Goal: Task Accomplishment & Management: Use online tool/utility

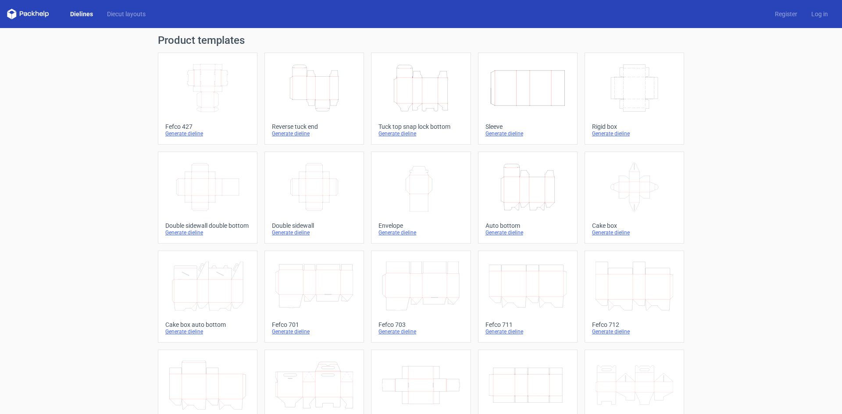
click at [332, 92] on icon "Height Depth Width" at bounding box center [314, 88] width 78 height 49
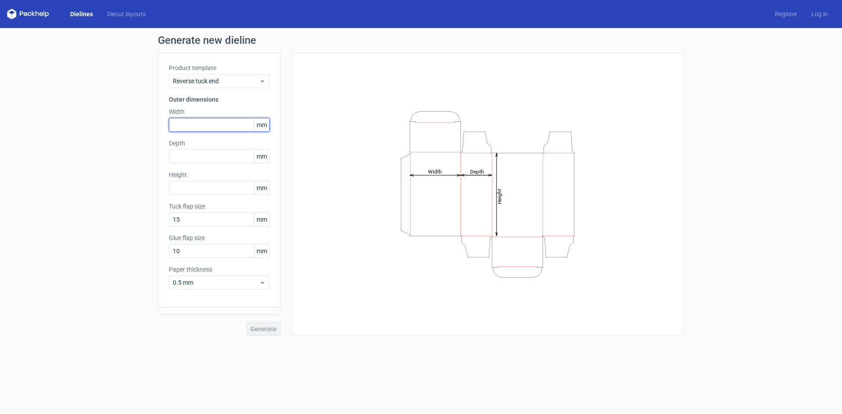
click at [188, 126] on input "text" at bounding box center [219, 125] width 101 height 14
type input "150"
click at [184, 147] on label "Depth" at bounding box center [219, 143] width 101 height 9
click at [183, 151] on input "text" at bounding box center [219, 156] width 101 height 14
click at [217, 154] on input "text" at bounding box center [219, 156] width 101 height 14
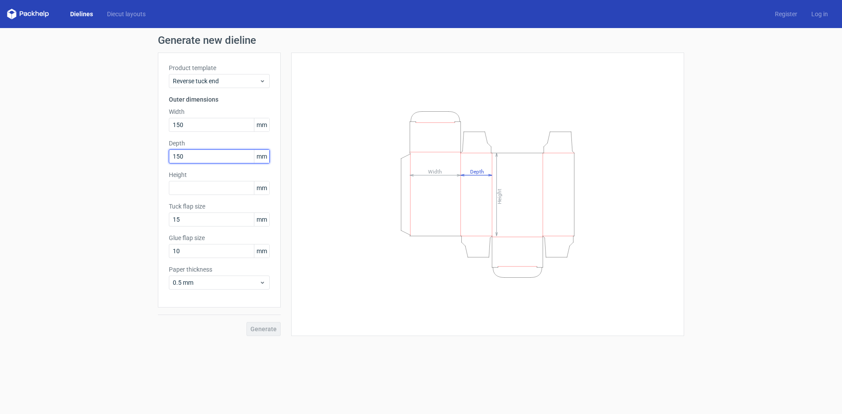
type input "150"
click at [220, 191] on input "text" at bounding box center [219, 188] width 101 height 14
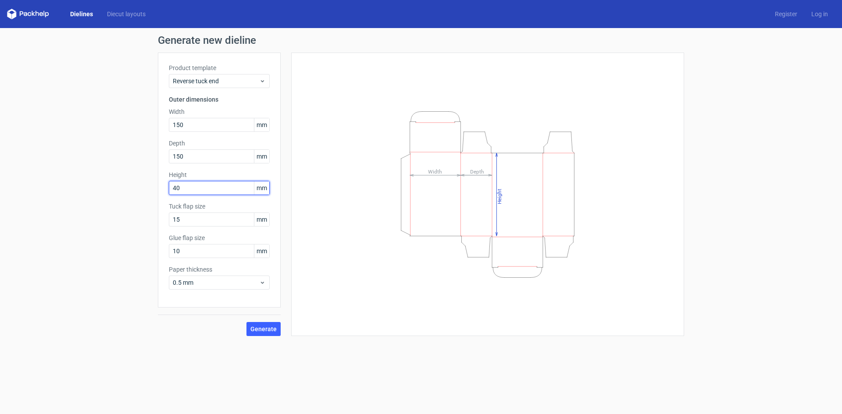
type input "40"
click at [246, 322] on button "Generate" at bounding box center [263, 329] width 34 height 14
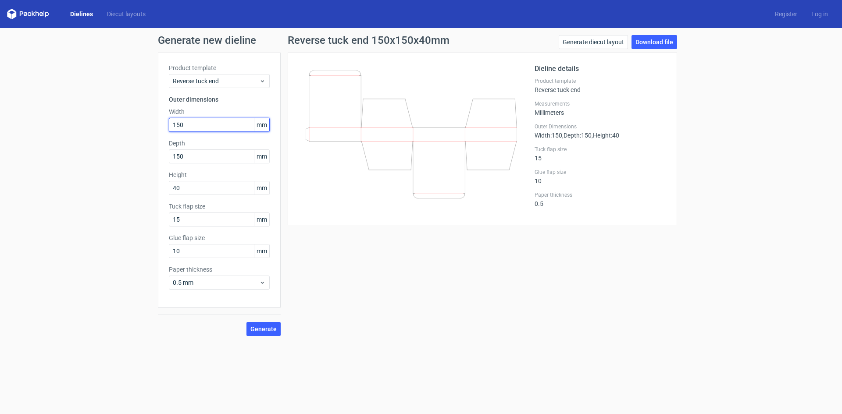
drag, startPoint x: 202, startPoint y: 126, endPoint x: 73, endPoint y: 147, distance: 130.6
click at [73, 147] on div "Generate new dieline Product template Reverse tuck end Outer dimensions Width 1…" at bounding box center [421, 185] width 842 height 315
type input "40"
type input "150"
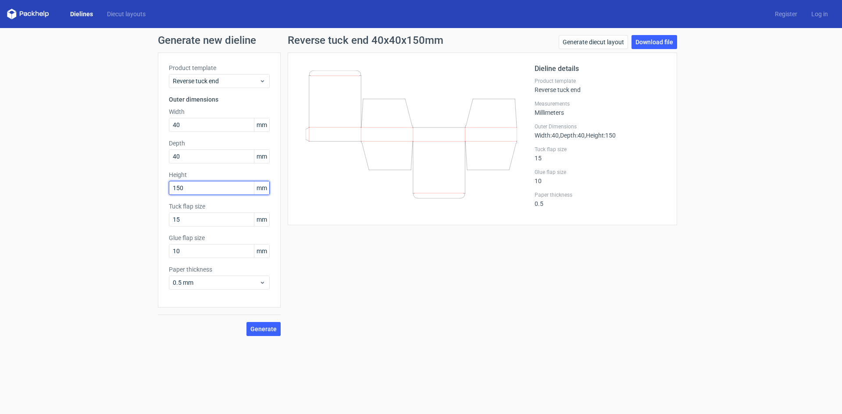
click at [246, 322] on button "Generate" at bounding box center [263, 329] width 34 height 14
click at [269, 328] on span "Generate" at bounding box center [263, 329] width 26 height 6
click at [650, 44] on link "Download file" at bounding box center [654, 42] width 46 height 14
click at [667, 41] on link "Download file" at bounding box center [654, 42] width 46 height 14
click at [601, 39] on link "Generate diecut layout" at bounding box center [592, 42] width 69 height 14
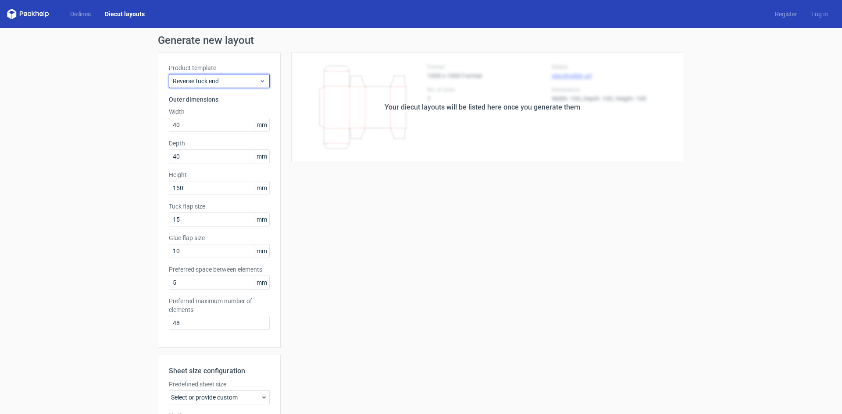
click at [212, 87] on div "Reverse tuck end" at bounding box center [219, 81] width 101 height 14
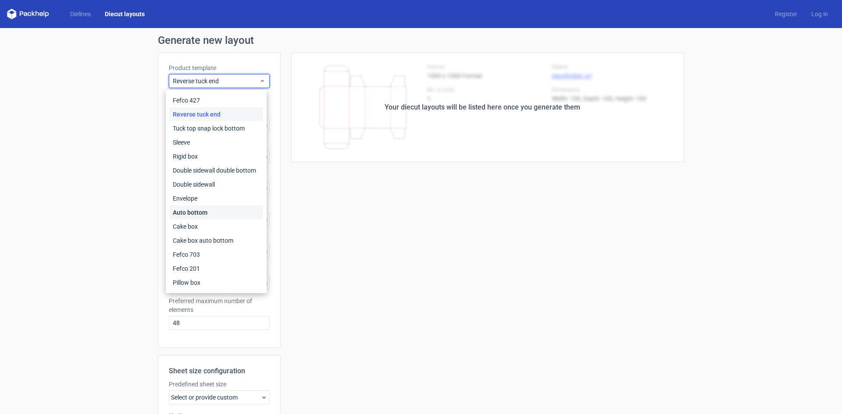
click at [202, 208] on div "Auto bottom" at bounding box center [216, 213] width 94 height 14
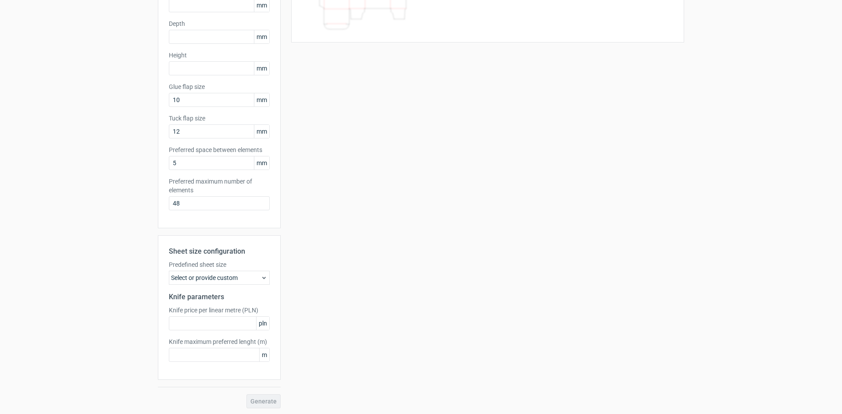
scroll to position [121, 0]
click at [235, 351] on input "text" at bounding box center [219, 354] width 101 height 14
click at [226, 320] on input "text" at bounding box center [219, 322] width 101 height 14
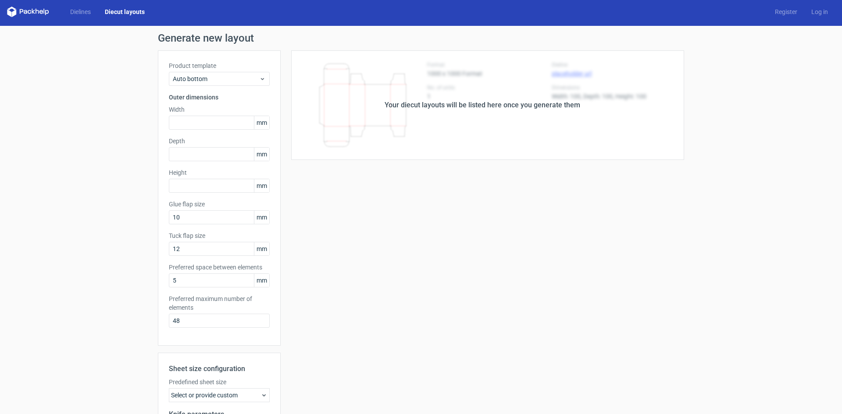
scroll to position [0, 0]
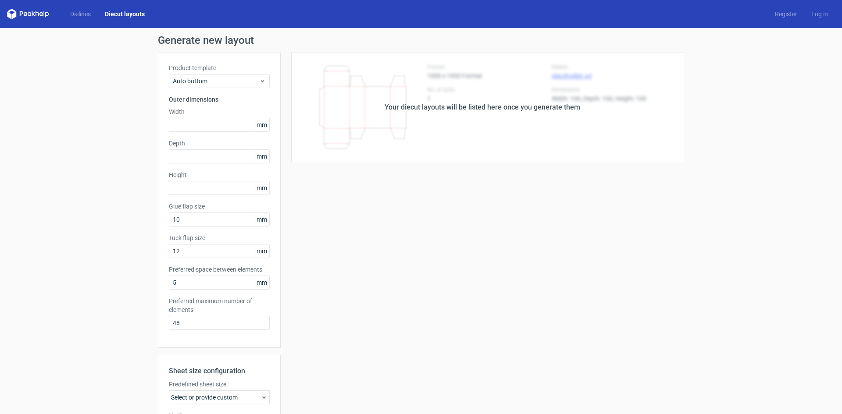
click at [180, 115] on label "Width" at bounding box center [219, 111] width 101 height 9
click at [185, 123] on input "text" at bounding box center [219, 125] width 101 height 14
click at [201, 128] on input "47" at bounding box center [219, 125] width 101 height 14
type input "40"
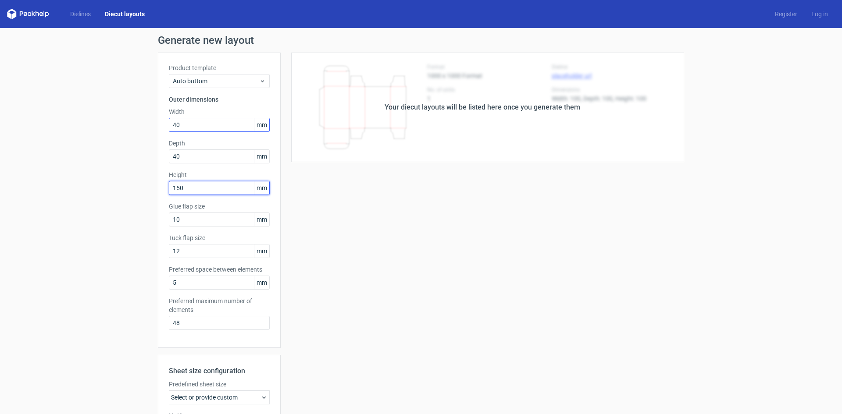
type input "150"
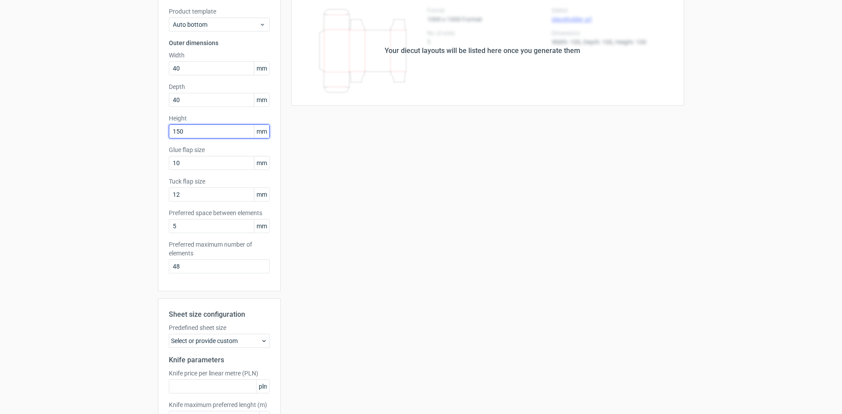
scroll to position [121, 0]
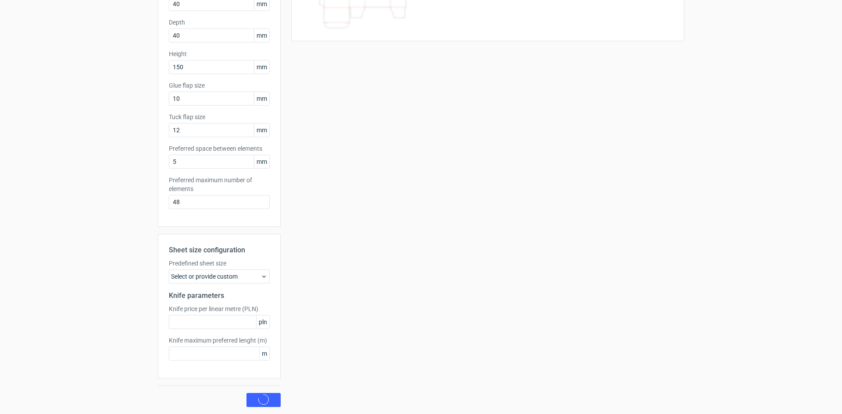
click at [292, 251] on div "Your diecut layouts will be listed here once you generate them Height Depth Wid…" at bounding box center [482, 170] width 403 height 476
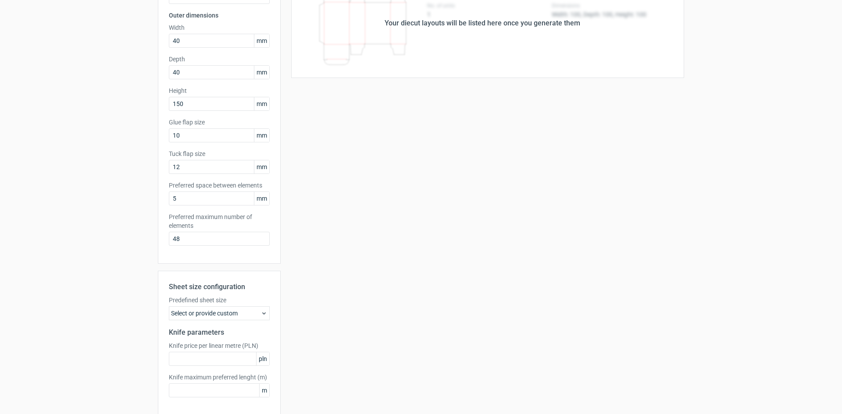
scroll to position [0, 0]
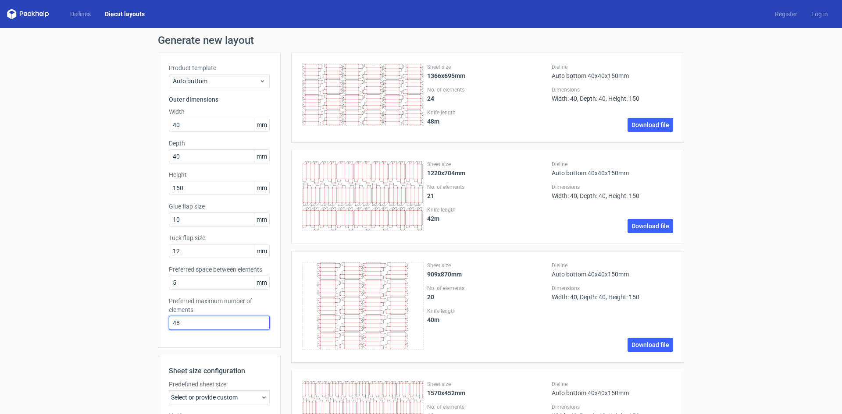
click at [203, 321] on input "48" at bounding box center [219, 323] width 101 height 14
type input "4"
type input "1"
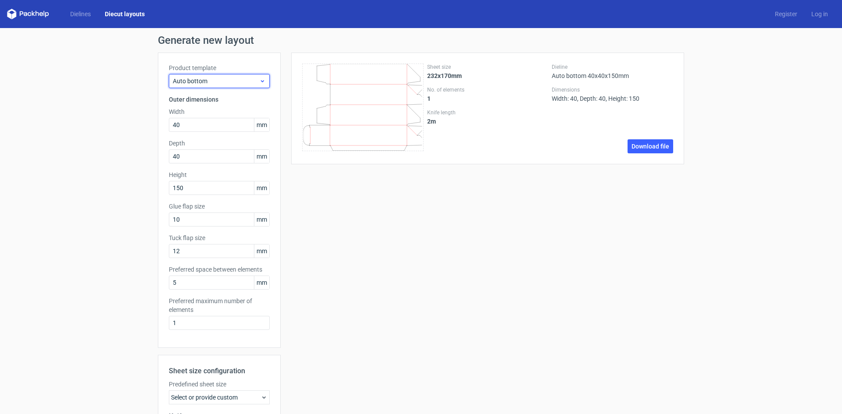
click at [215, 83] on span "Auto bottom" at bounding box center [216, 81] width 86 height 9
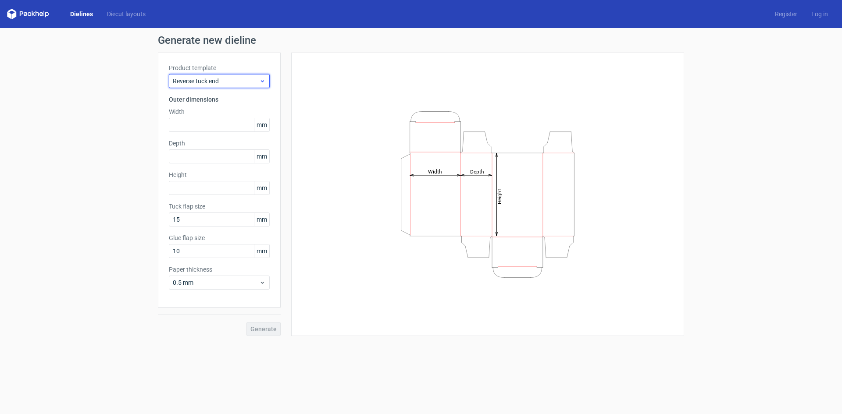
click at [217, 83] on span "Reverse tuck end" at bounding box center [216, 81] width 86 height 9
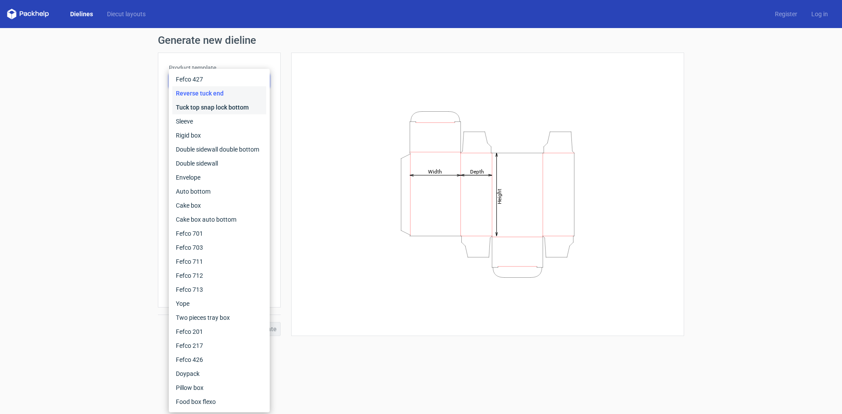
click at [220, 103] on div "Tuck top snap lock bottom" at bounding box center [219, 107] width 94 height 14
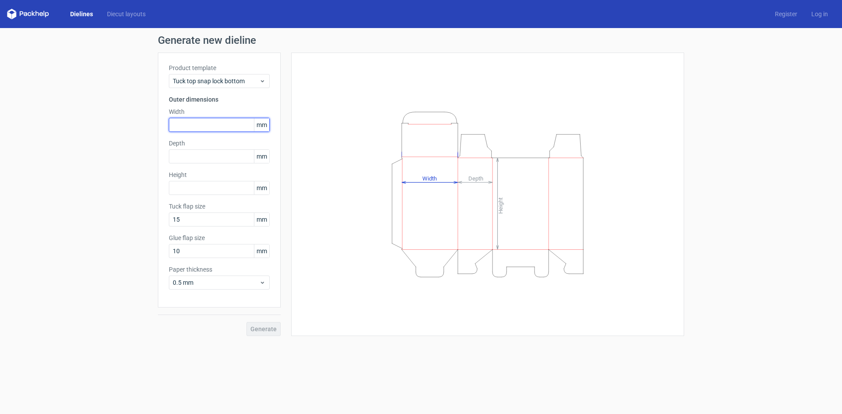
click at [212, 121] on input "text" at bounding box center [219, 125] width 101 height 14
type input "40"
type input "150"
click at [246, 322] on button "Generate" at bounding box center [263, 329] width 34 height 14
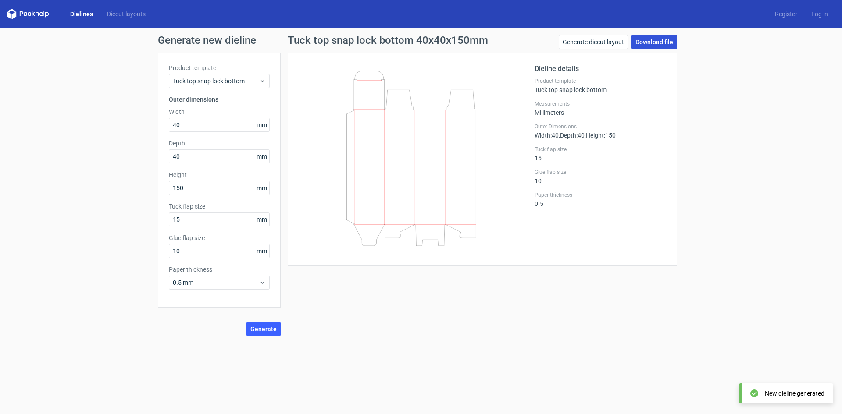
click at [669, 40] on link "Download file" at bounding box center [654, 42] width 46 height 14
click at [207, 286] on span "0.5 mm" at bounding box center [216, 282] width 86 height 9
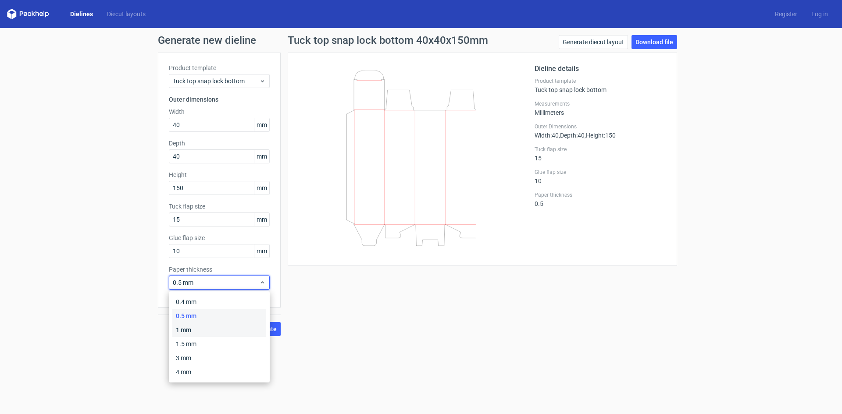
click at [203, 325] on div "1 mm" at bounding box center [219, 330] width 94 height 14
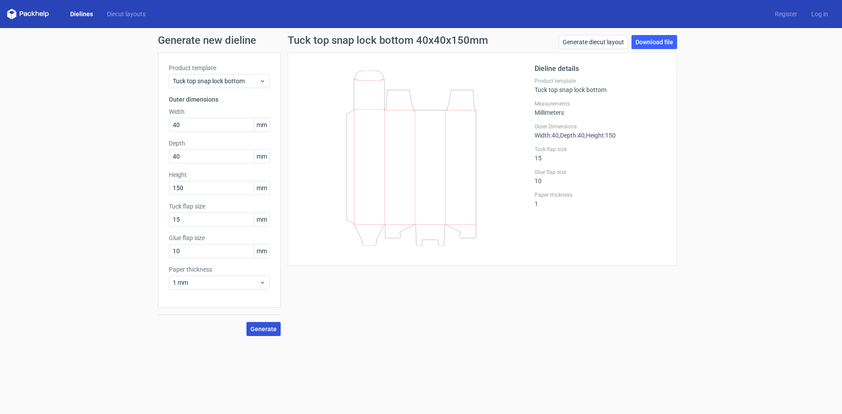
click at [277, 329] on button "Generate" at bounding box center [263, 329] width 34 height 14
click at [215, 82] on span "Tuck top snap lock bottom" at bounding box center [216, 81] width 86 height 9
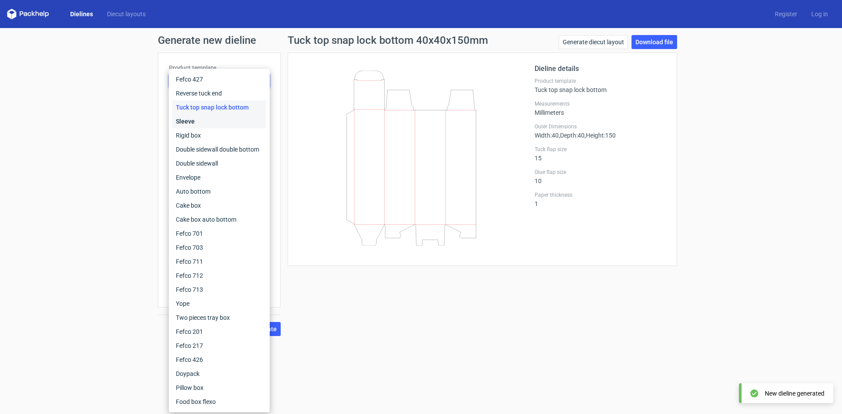
click at [211, 125] on div "Sleeve" at bounding box center [219, 121] width 94 height 14
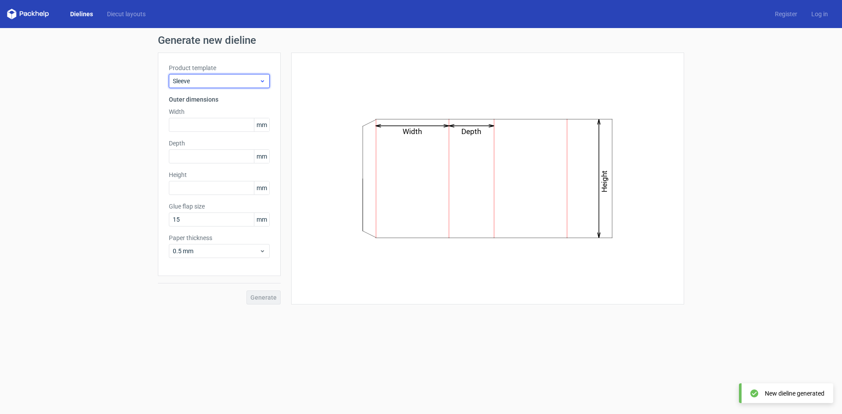
click at [215, 84] on span "Sleeve" at bounding box center [216, 81] width 86 height 9
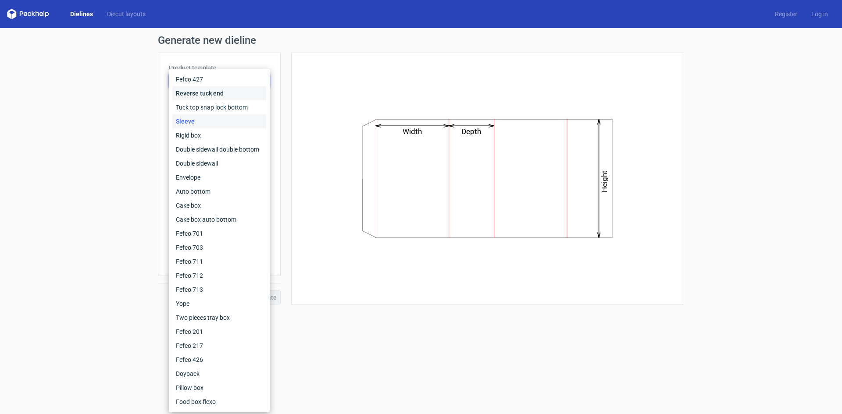
click at [211, 98] on div "Reverse tuck end" at bounding box center [219, 93] width 94 height 14
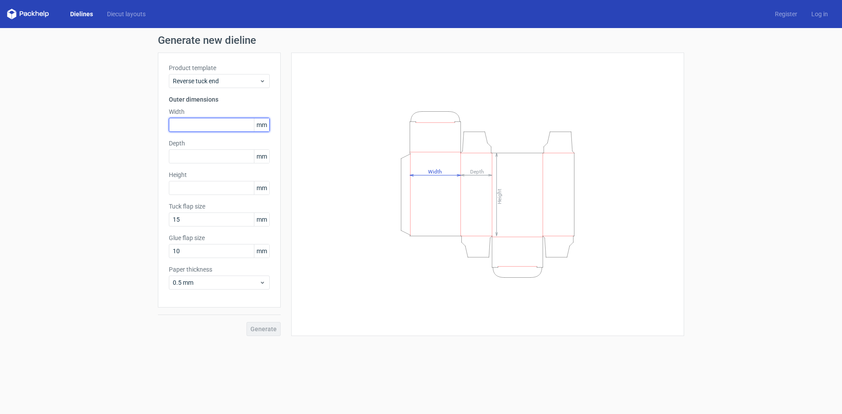
click at [193, 125] on input "text" at bounding box center [219, 125] width 101 height 14
type input "40"
type input "4"
type input "150"
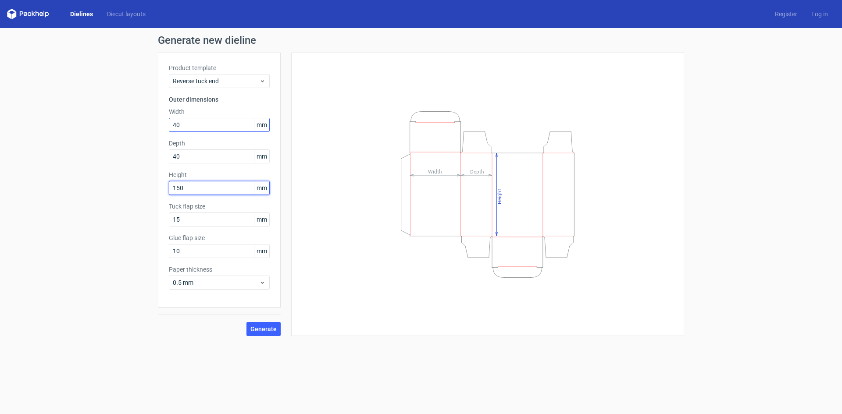
click at [246, 322] on button "Generate" at bounding box center [263, 329] width 34 height 14
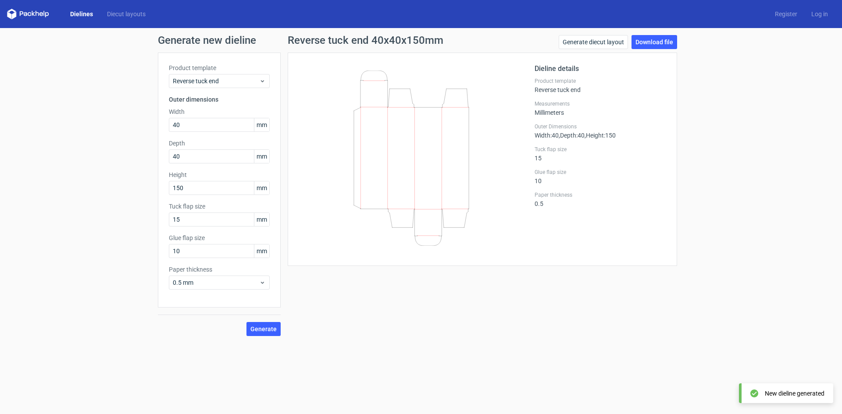
click at [567, 89] on div "Product template Reverse tuck end" at bounding box center [599, 86] width 131 height 16
click at [592, 42] on link "Generate diecut layout" at bounding box center [592, 42] width 69 height 14
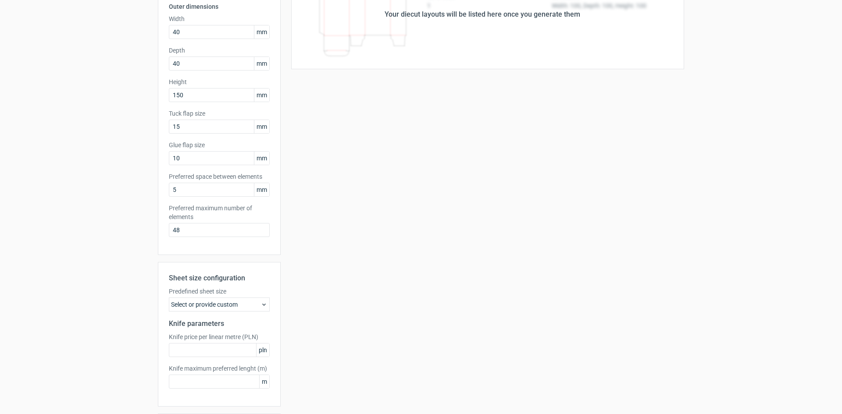
scroll to position [77, 0]
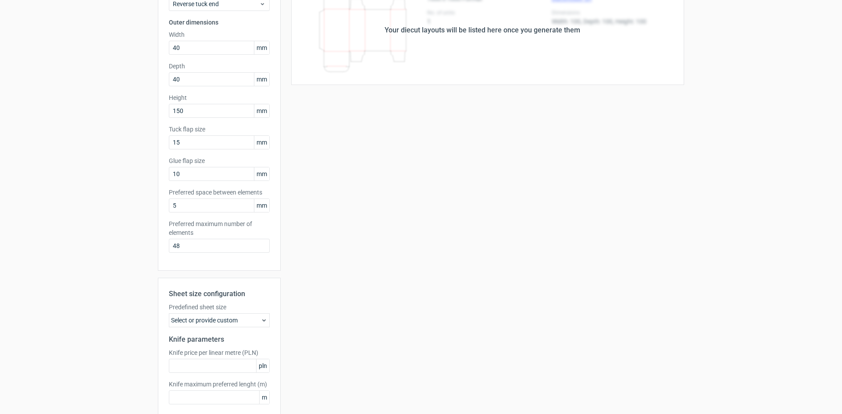
click at [252, 319] on div "Select or provide custom" at bounding box center [219, 320] width 101 height 14
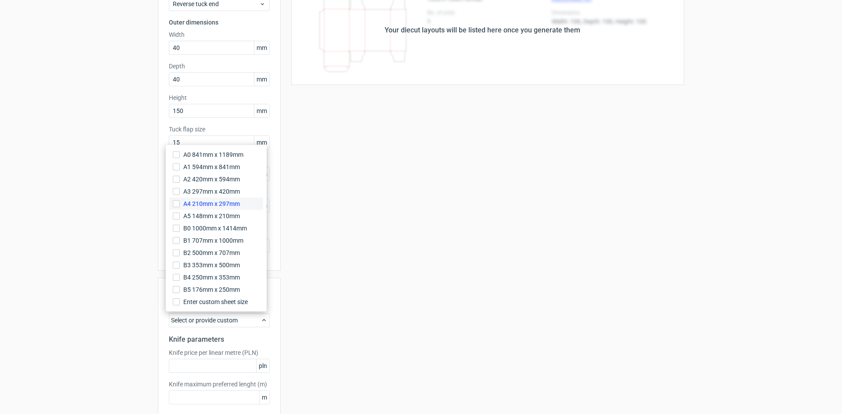
click at [199, 206] on span "A4 210mm x 297mm" at bounding box center [211, 203] width 57 height 9
click at [180, 206] on input "A4 210mm x 297mm" at bounding box center [176, 203] width 7 height 7
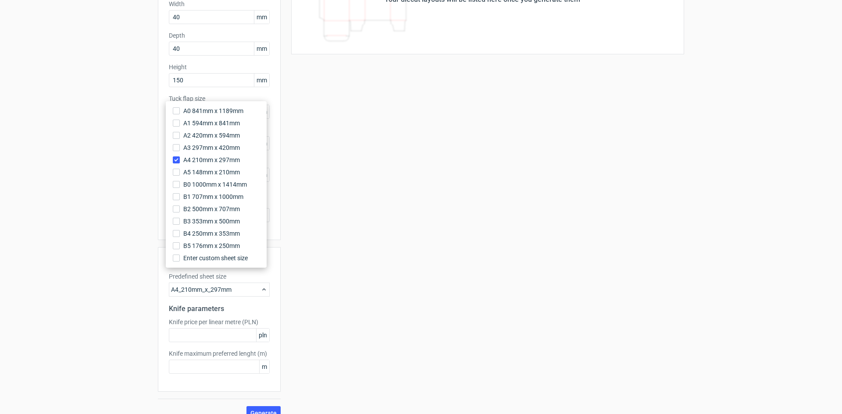
scroll to position [121, 0]
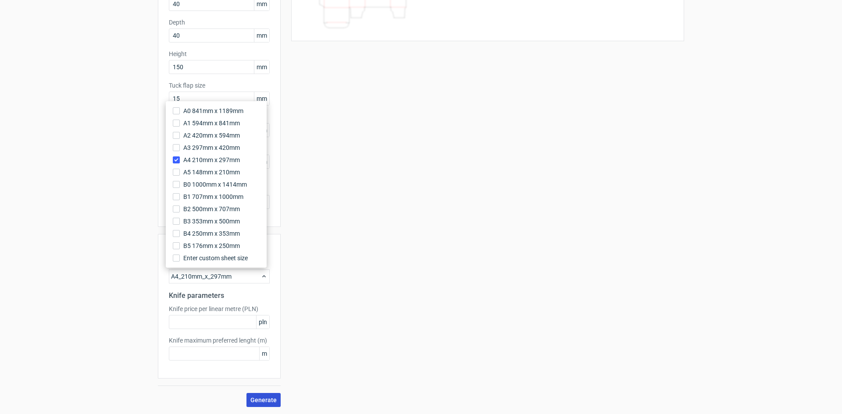
click at [265, 397] on span "Generate" at bounding box center [263, 400] width 26 height 6
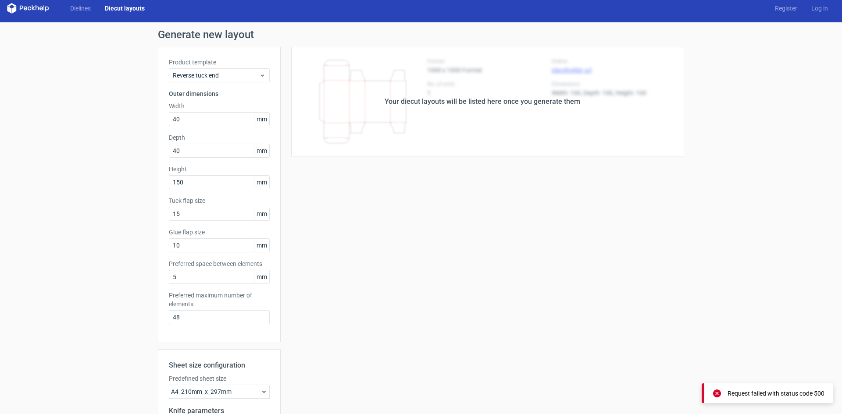
scroll to position [0, 0]
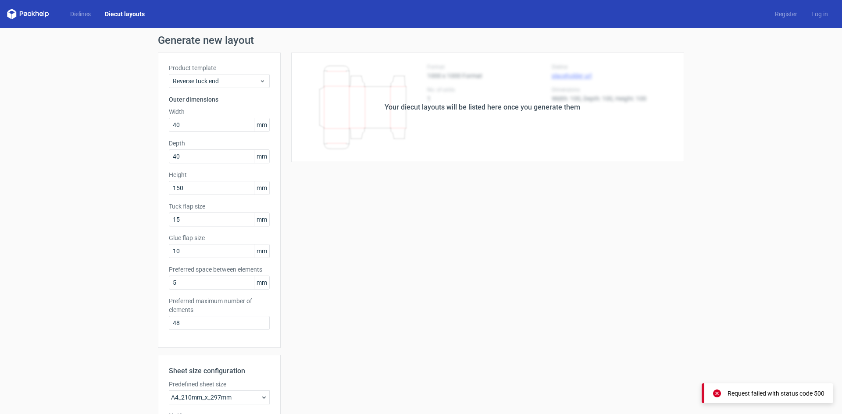
click at [433, 107] on div "Your diecut layouts will be listed here once you generate them" at bounding box center [481, 107] width 195 height 11
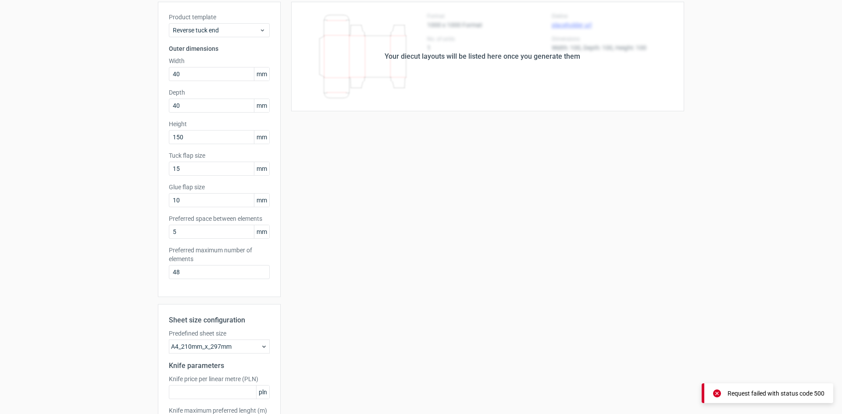
scroll to position [121, 0]
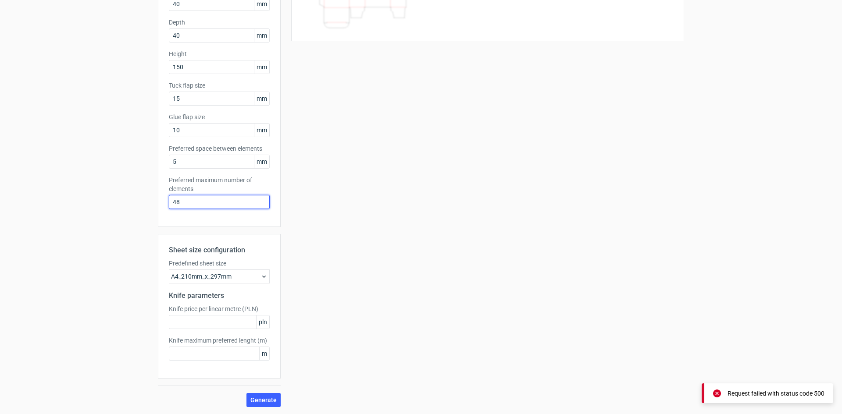
click at [193, 198] on input "48" at bounding box center [219, 202] width 101 height 14
type input "4"
type input "1"
click at [246, 393] on button "Generate" at bounding box center [263, 400] width 34 height 14
click at [269, 401] on span "Generate" at bounding box center [263, 400] width 26 height 6
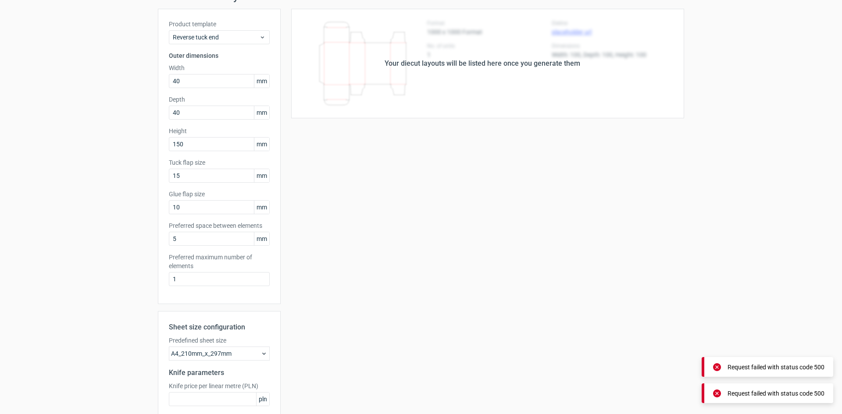
scroll to position [0, 0]
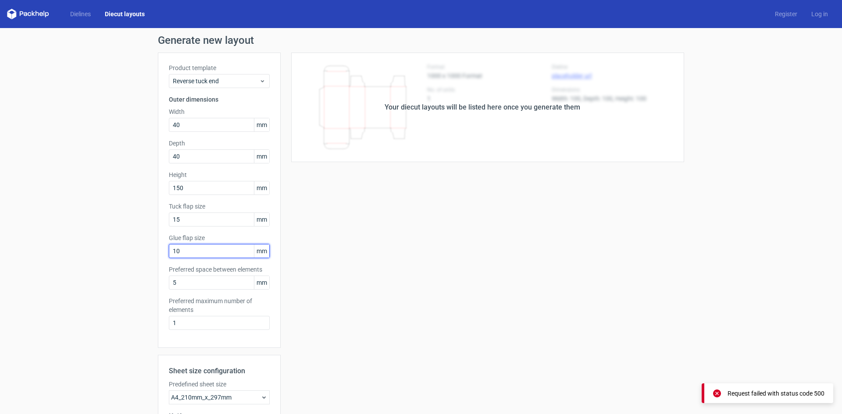
click at [209, 254] on input "10" at bounding box center [219, 251] width 101 height 14
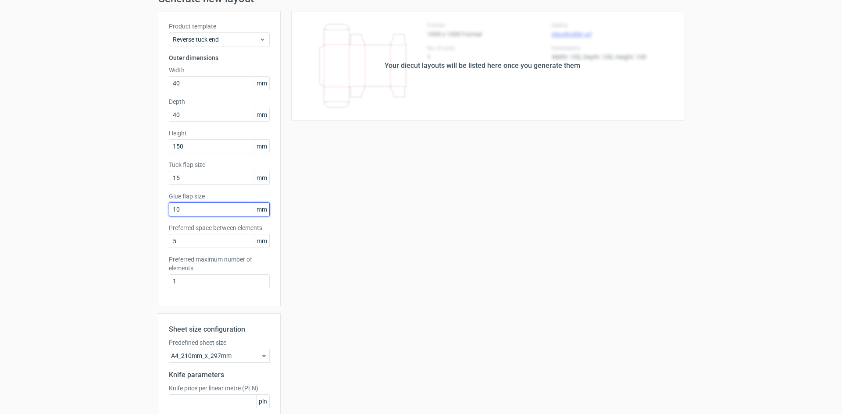
scroll to position [121, 0]
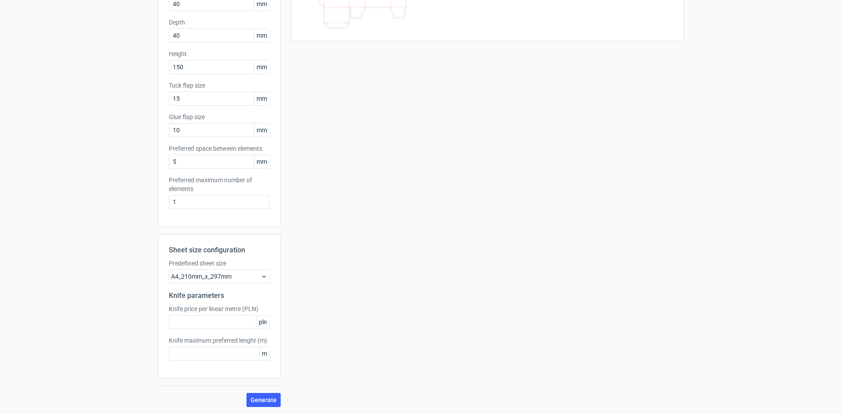
click at [204, 287] on div "Sheet size configuration Predefined sheet size A4_210mm_x_297mm Knife parameter…" at bounding box center [219, 306] width 123 height 145
click at [213, 281] on div "A4_210mm_x_297mm" at bounding box center [219, 277] width 101 height 14
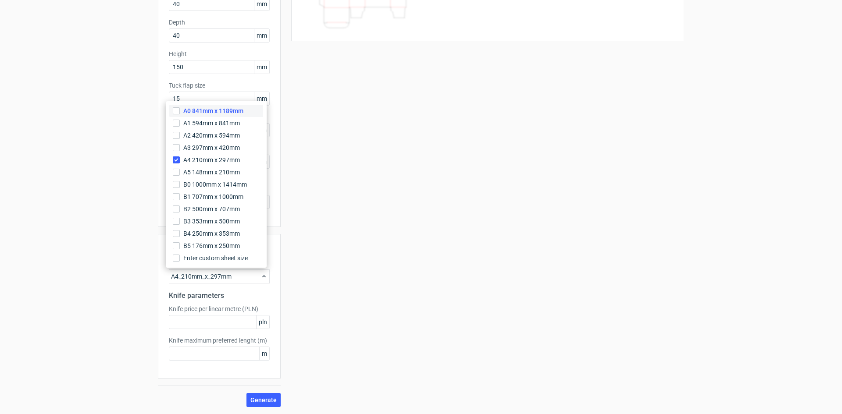
click at [211, 114] on span "A0 841mm x 1189mm" at bounding box center [213, 111] width 60 height 9
click at [180, 114] on input "A0 841mm x 1189mm" at bounding box center [176, 110] width 7 height 7
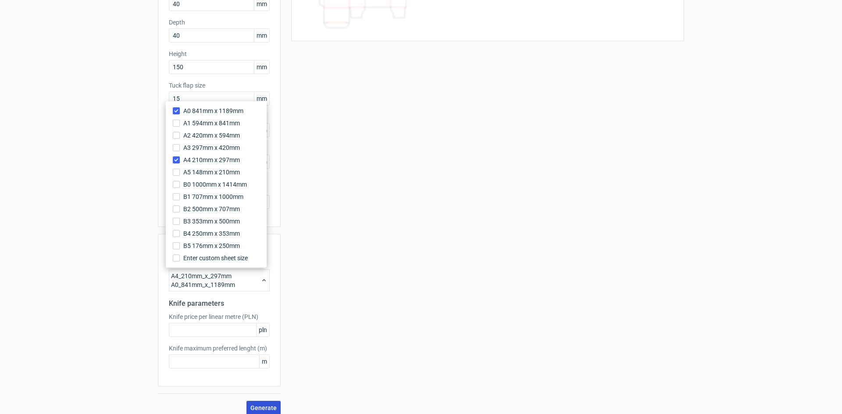
click at [262, 411] on span "Generate" at bounding box center [263, 408] width 26 height 6
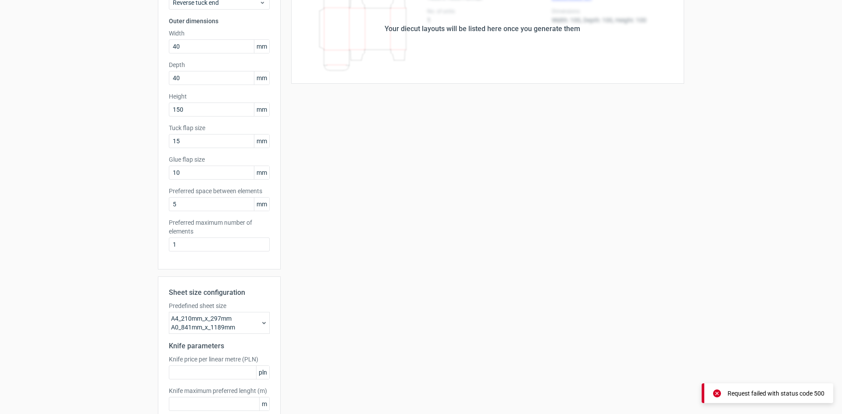
scroll to position [0, 0]
